Goal: Find specific page/section

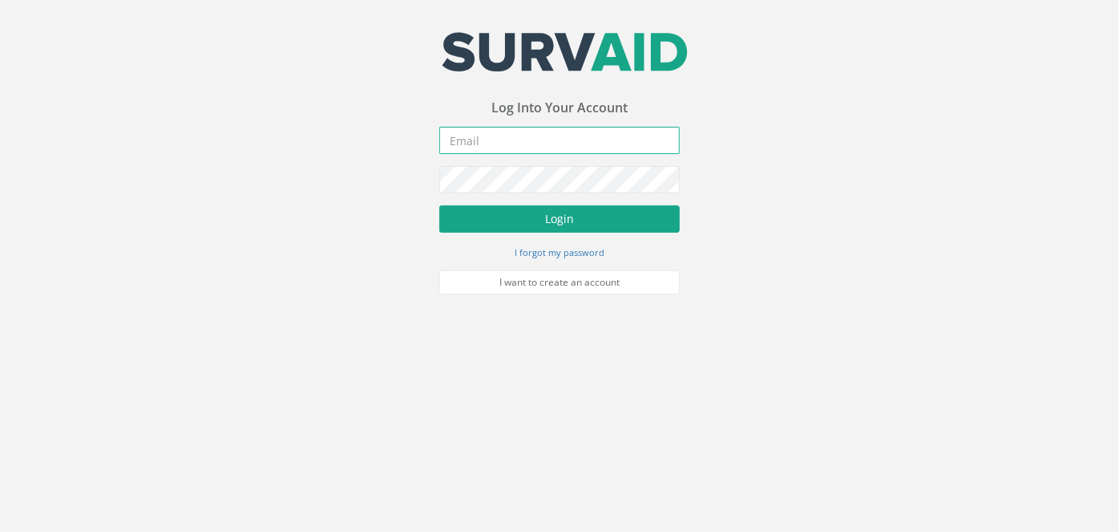
type input "[PERSON_NAME][EMAIL_ADDRESS][PERSON_NAME][DOMAIN_NAME]"
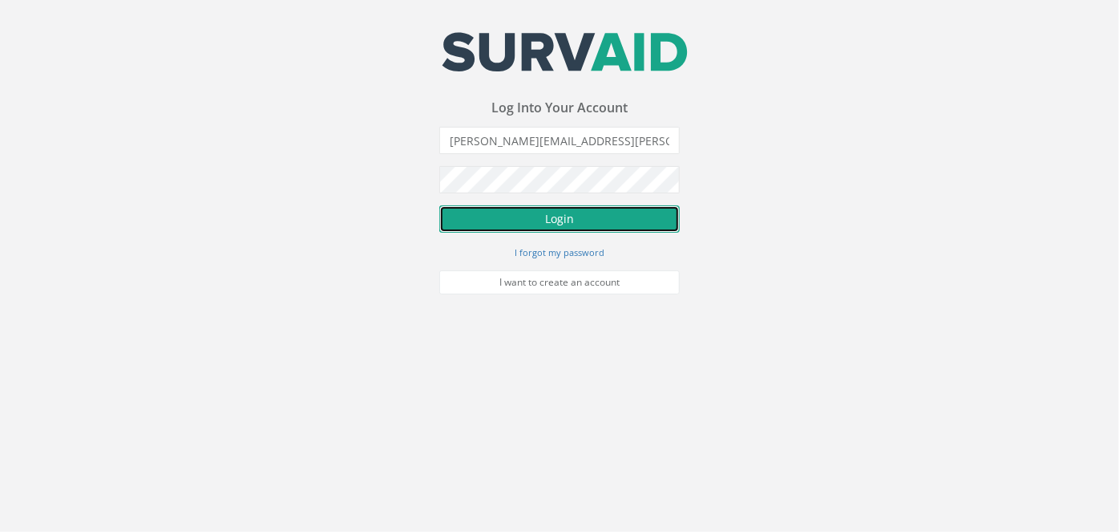
click at [575, 210] on button "Login" at bounding box center [559, 218] width 241 height 27
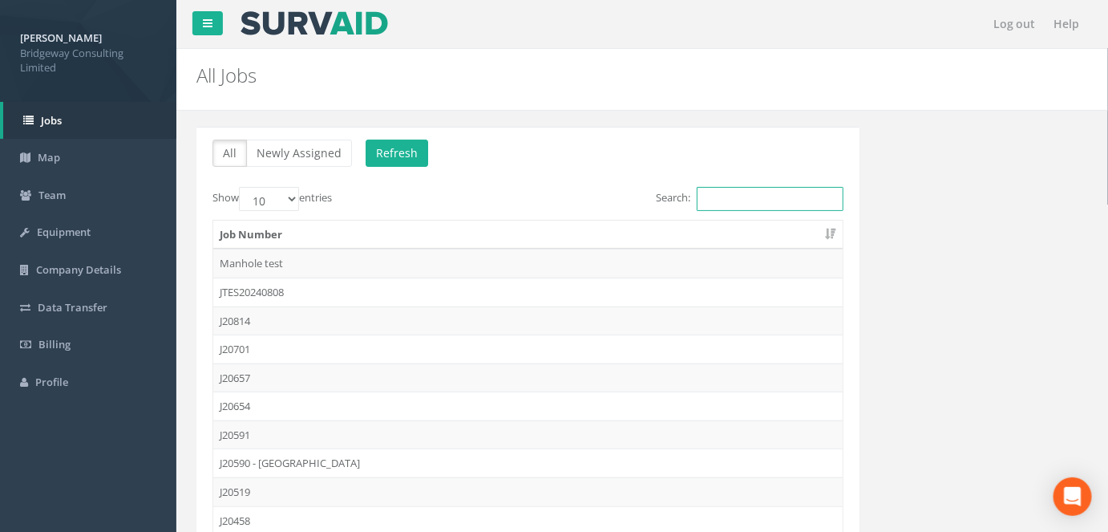
click at [726, 197] on input "Search:" at bounding box center [770, 199] width 147 height 24
type input "J19145"
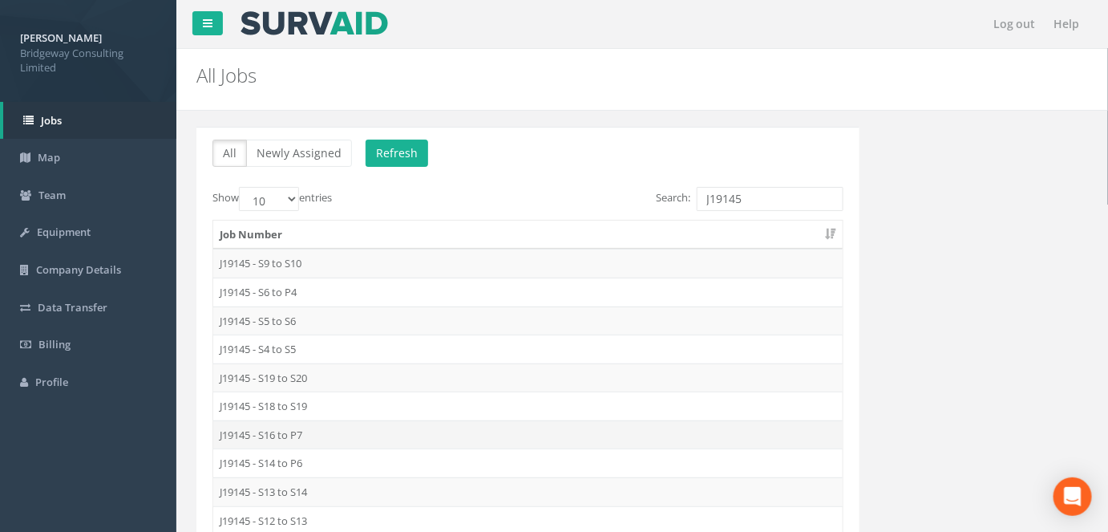
click at [294, 430] on td "J19145 - S16 to P7" at bounding box center [527, 434] width 629 height 29
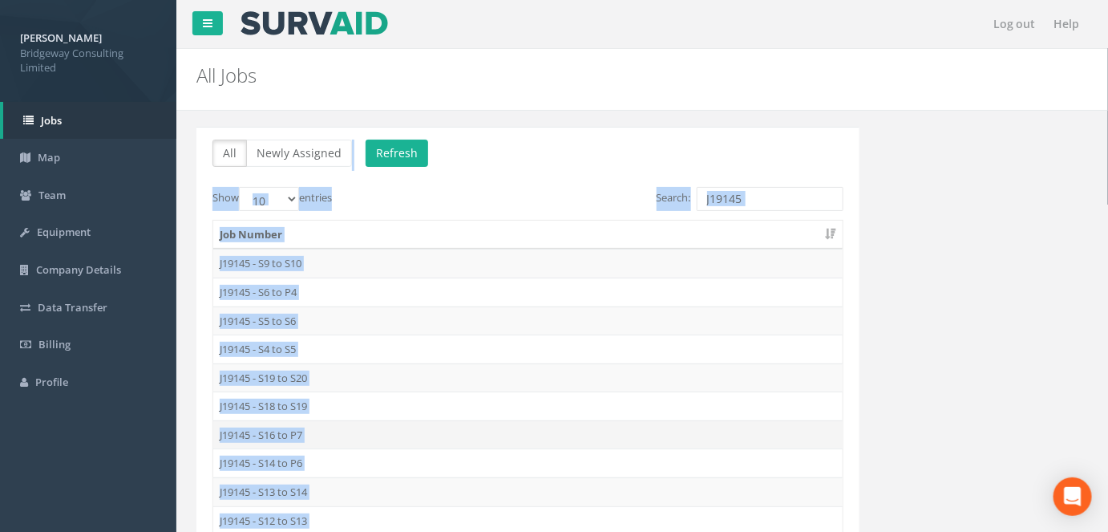
click at [294, 430] on div "Log out Help All Jobs PGMs for Job × There was an error fetching the Manhole da…" at bounding box center [642, 481] width 932 height 962
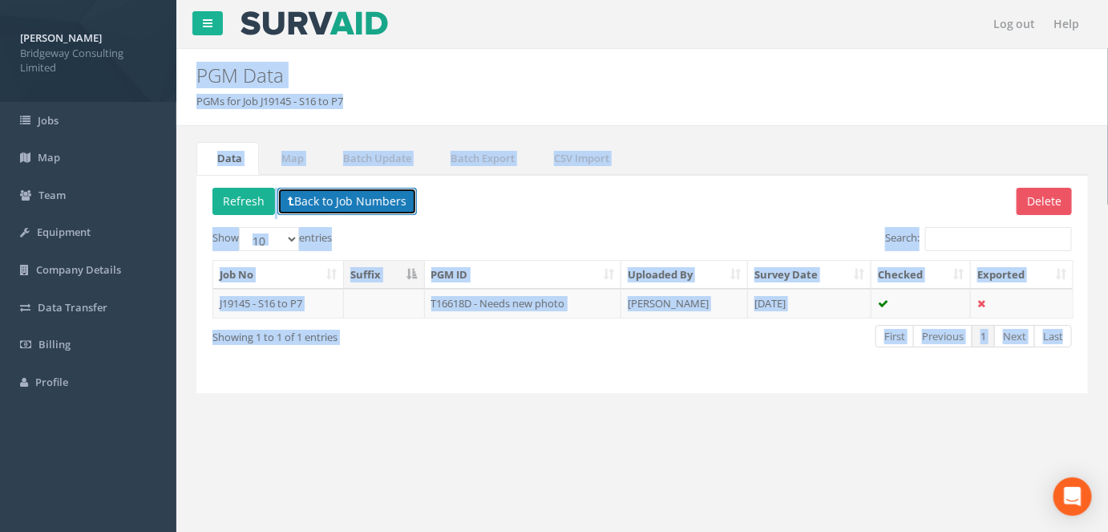
click at [301, 197] on button "Back to Job Numbers" at bounding box center [347, 201] width 140 height 27
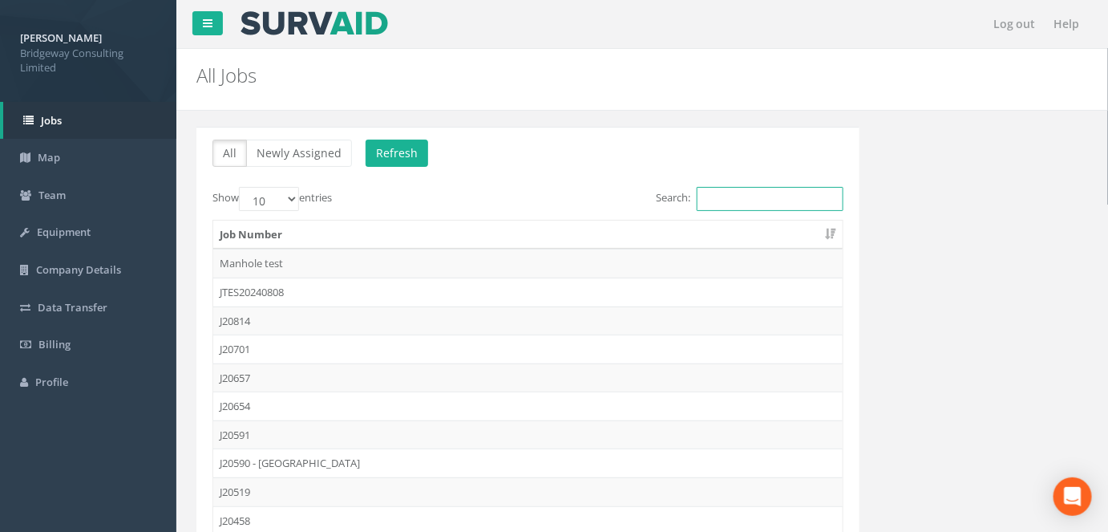
click at [746, 187] on input "Search:" at bounding box center [770, 199] width 147 height 24
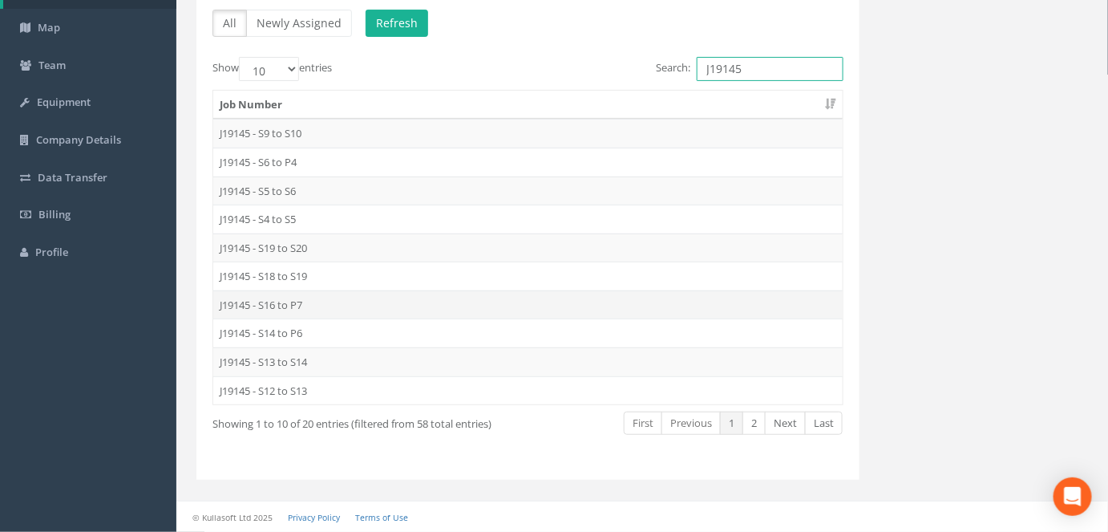
scroll to position [126, 0]
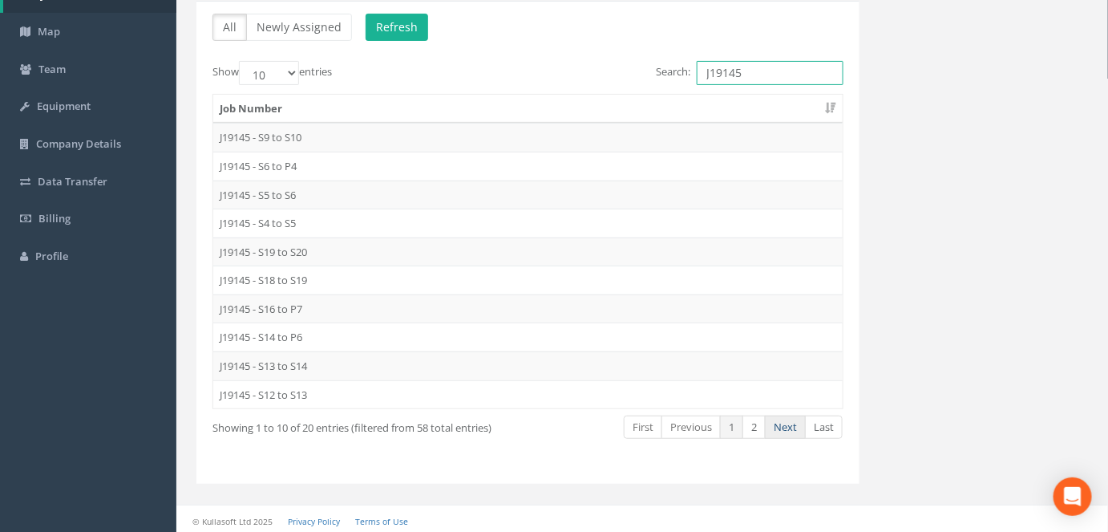
type input "J19145"
click at [799, 427] on link "Next" at bounding box center [785, 426] width 41 height 23
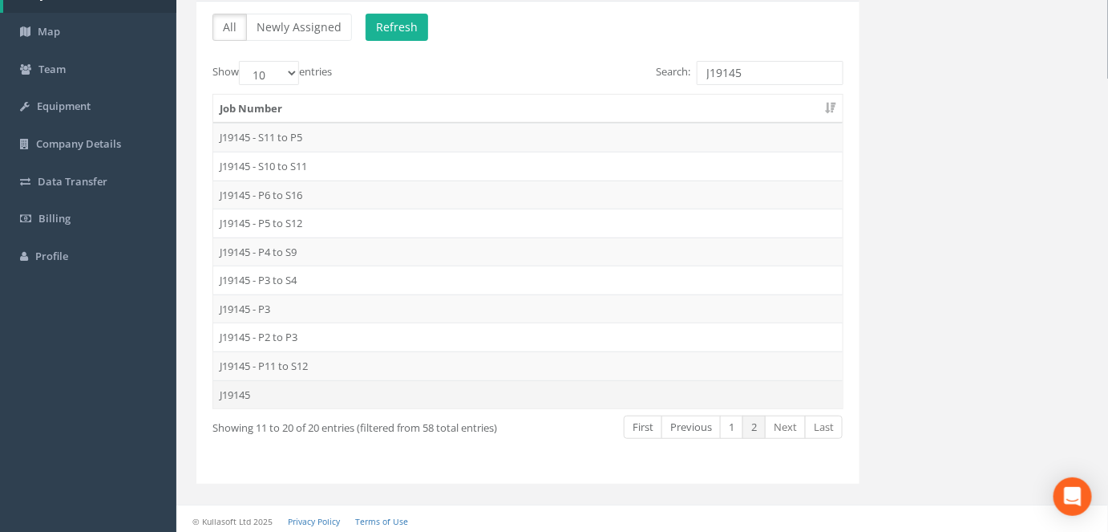
click at [342, 386] on td "J19145" at bounding box center [527, 394] width 629 height 29
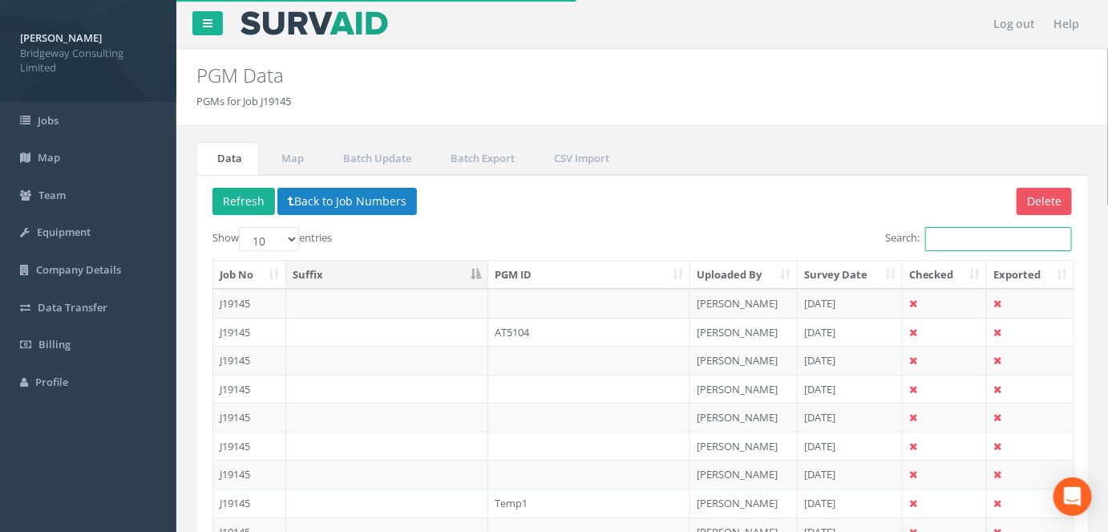
click at [985, 232] on input "Search:" at bounding box center [998, 239] width 147 height 24
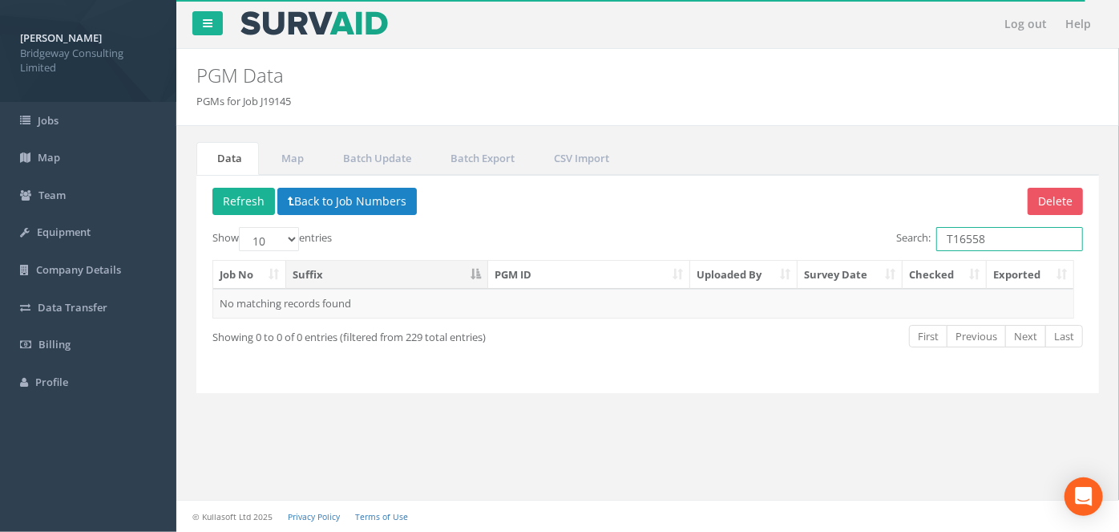
type input "T16558"
